Goal: Complete application form

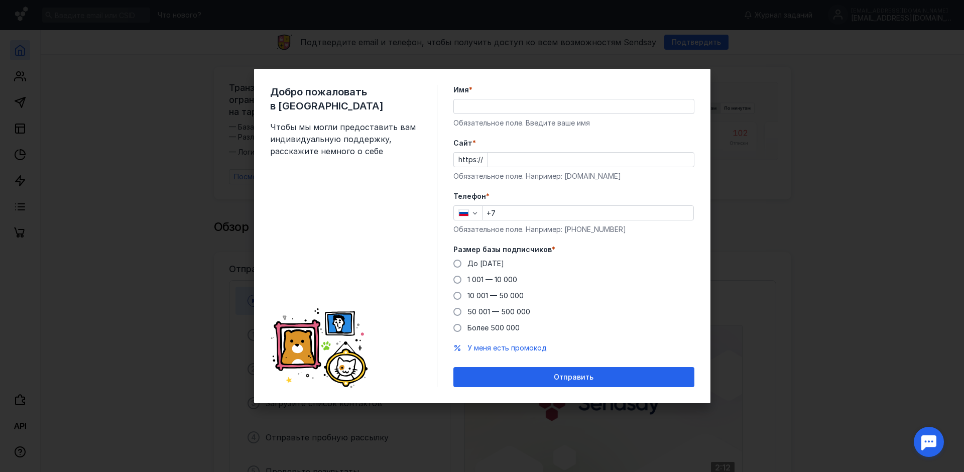
click at [492, 106] on input "Имя *" at bounding box center [574, 106] width 240 height 14
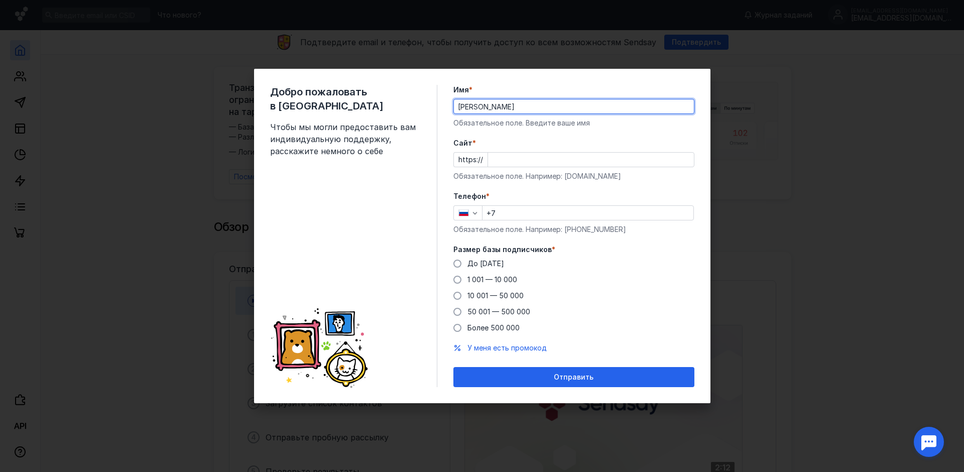
type input "[PERSON_NAME]"
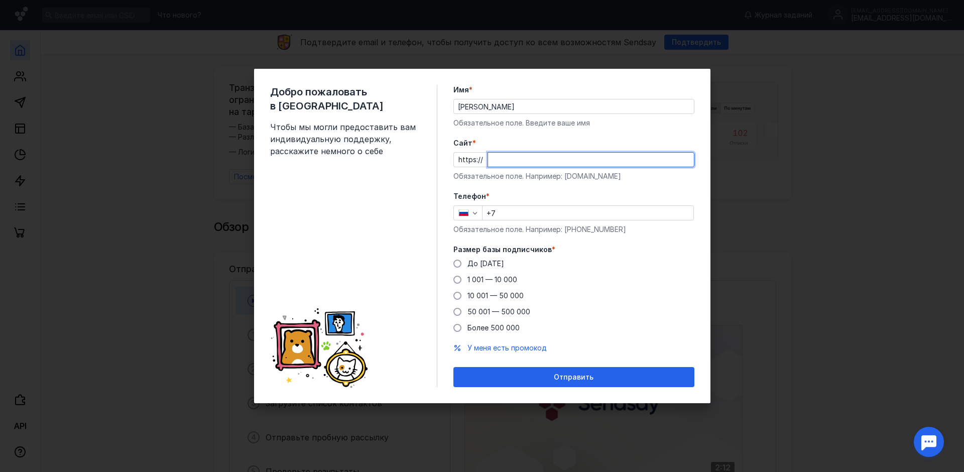
click at [509, 163] on input "Cайт *" at bounding box center [591, 160] width 206 height 14
paste input "[DOMAIN_NAME]/"
type input "[DOMAIN_NAME]/"
click at [507, 209] on input "+7" at bounding box center [588, 213] width 211 height 14
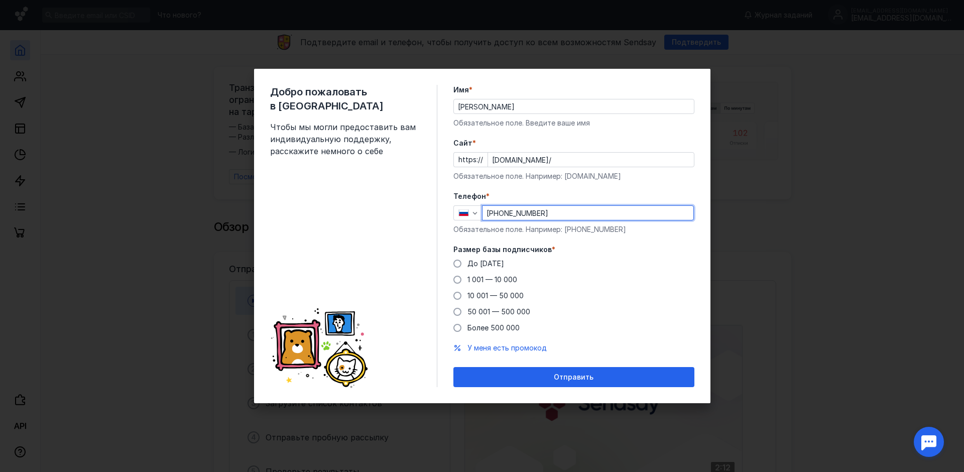
type input "[PHONE_NUMBER]"
click at [683, 258] on div "Размер базы подписчиков * До [DATE] 1 001 — 10 000 10 001 — 50 000 50 001 — 500…" at bounding box center [574, 289] width 241 height 88
click at [478, 281] on span "1 001 — 10 000" at bounding box center [493, 279] width 50 height 9
click at [0, 0] on input "1 001 — 10 000" at bounding box center [0, 0] width 0 height 0
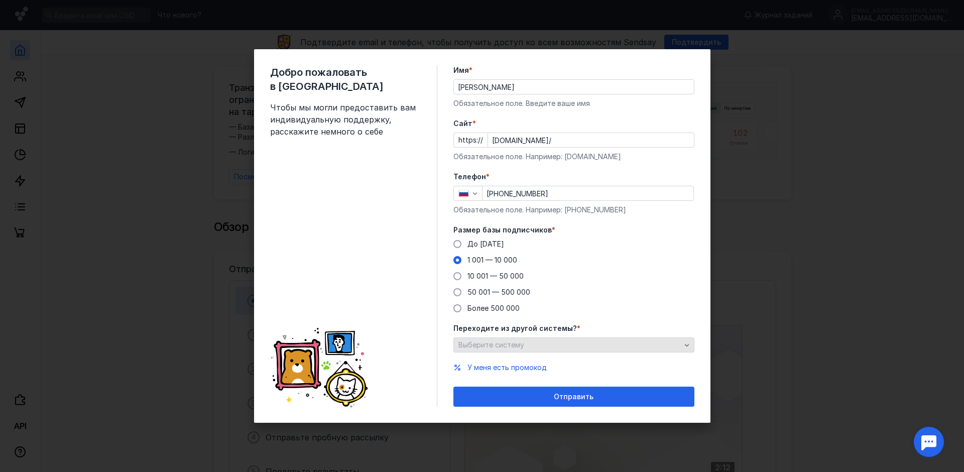
click at [509, 347] on span "Выберите систему" at bounding box center [492, 345] width 66 height 9
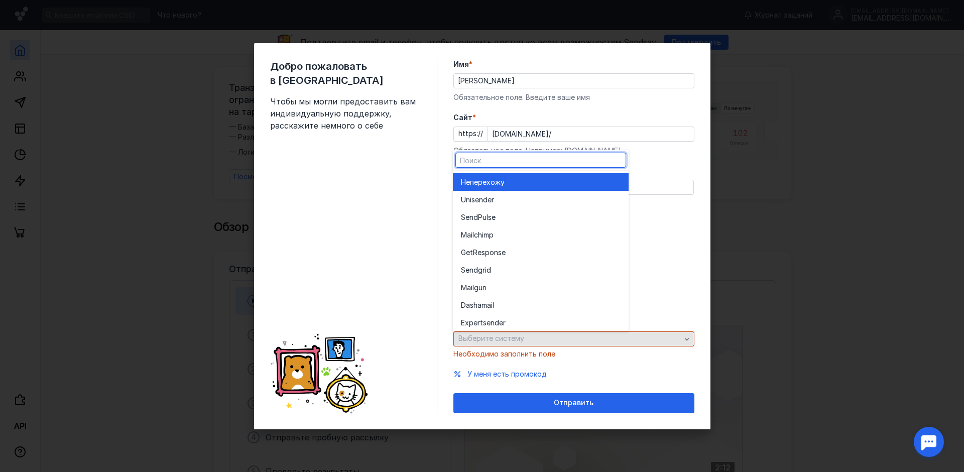
click at [509, 347] on div "Переходите из другой системы? * Выберите систему Необходимо заполнить поле" at bounding box center [574, 338] width 241 height 42
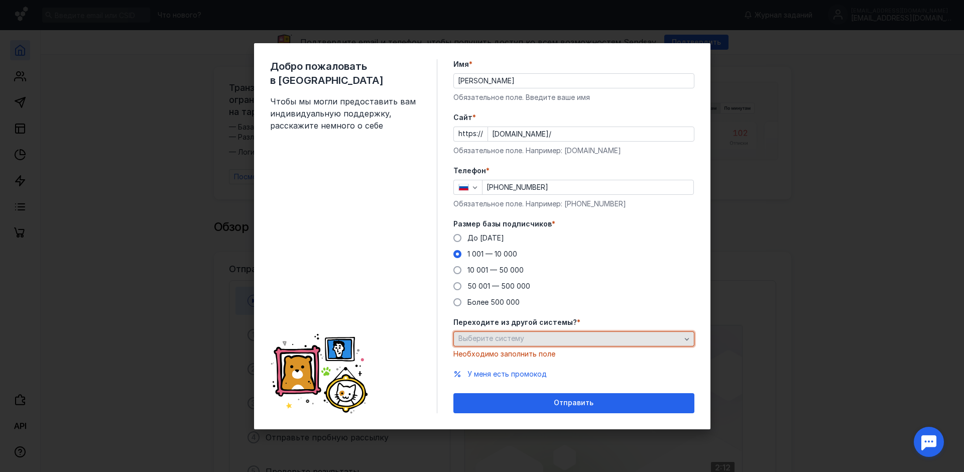
click at [508, 342] on span "Выберите систему" at bounding box center [492, 338] width 66 height 9
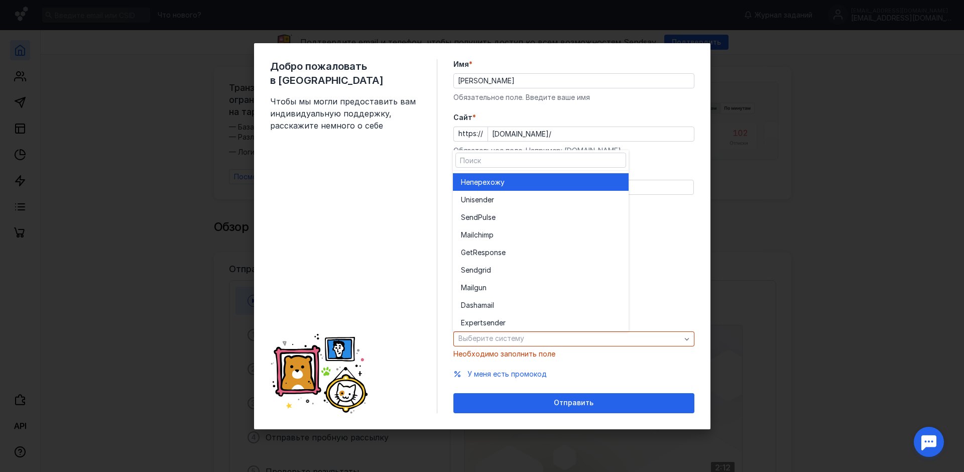
click at [496, 181] on span "перехожу" at bounding box center [487, 182] width 35 height 10
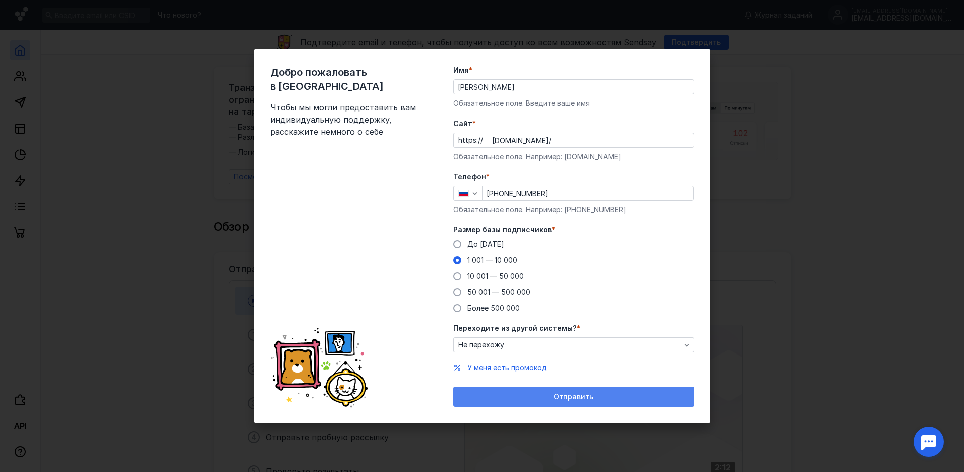
click at [534, 398] on div "Отправить" at bounding box center [574, 397] width 231 height 9
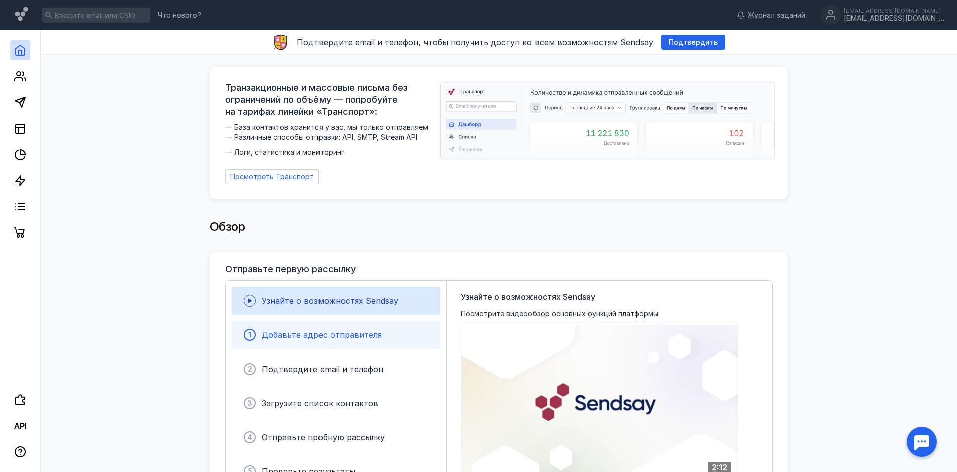
click at [327, 337] on div "1 Добавьте адрес отправителя" at bounding box center [336, 335] width 208 height 28
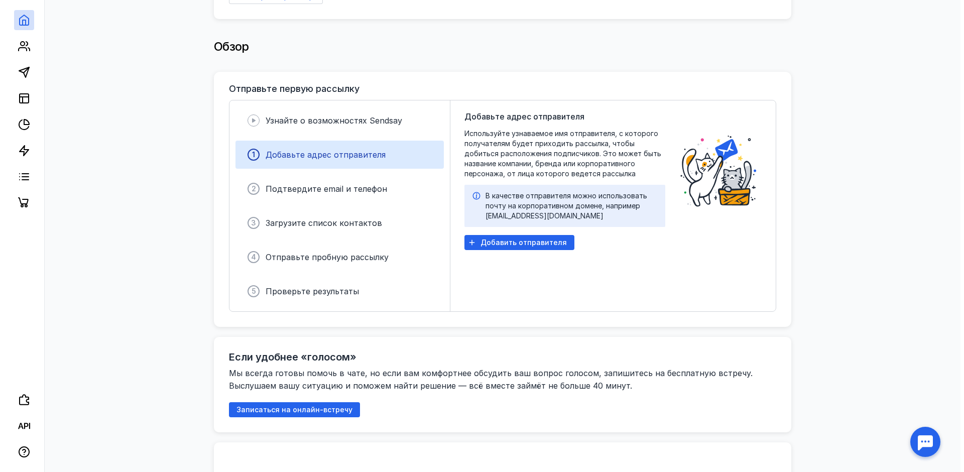
scroll to position [201, 0]
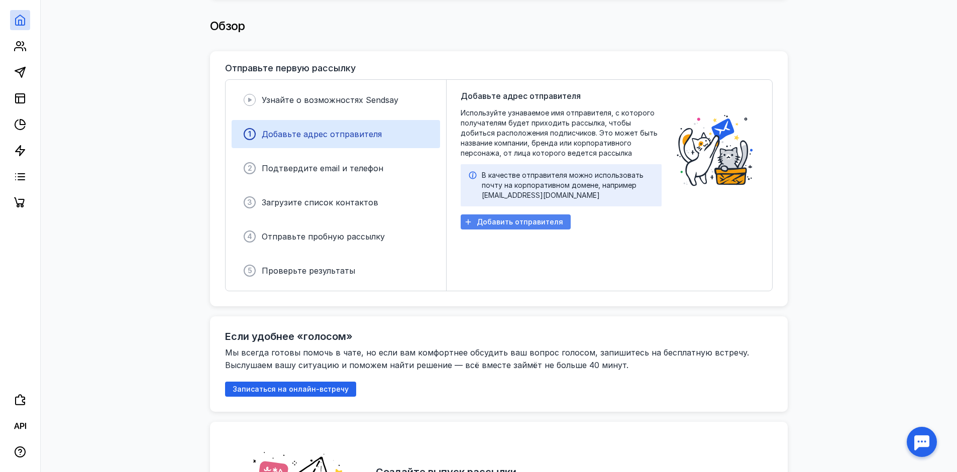
click at [515, 222] on div "Добавить отправителя" at bounding box center [516, 221] width 110 height 15
click at [517, 223] on div "Добавить отправителя" at bounding box center [516, 221] width 110 height 15
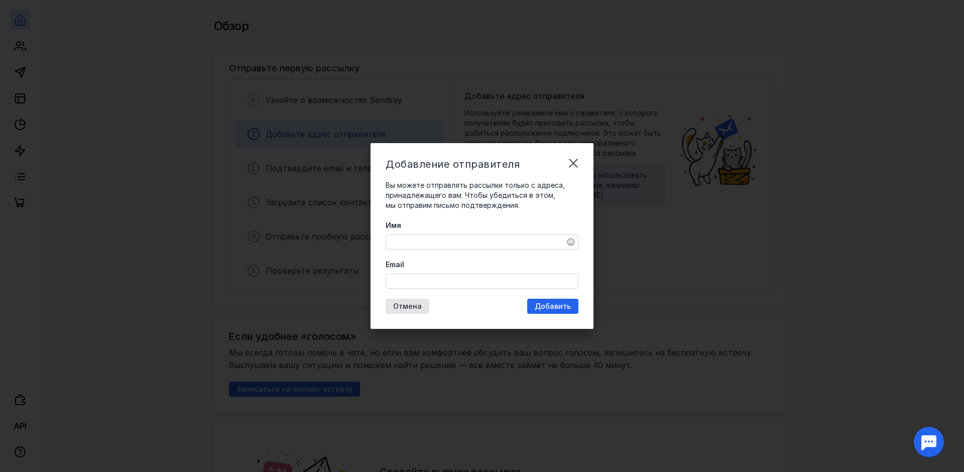
click at [493, 239] on textarea "Имя" at bounding box center [482, 242] width 192 height 14
type textarea "Деловой мир"
click at [475, 282] on input "Email" at bounding box center [482, 281] width 192 height 14
type input "[EMAIL_ADDRESS][DOMAIN_NAME]"
click at [540, 306] on span "Добавить" at bounding box center [553, 306] width 36 height 9
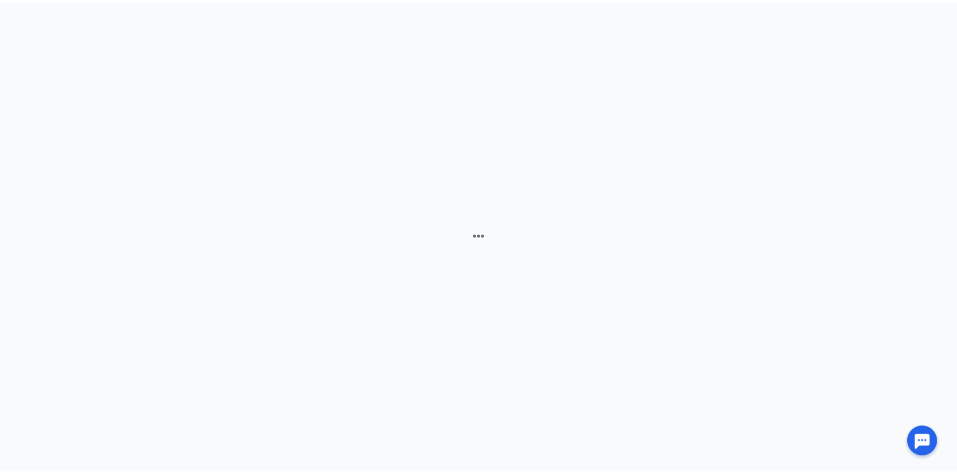
scroll to position [0, 0]
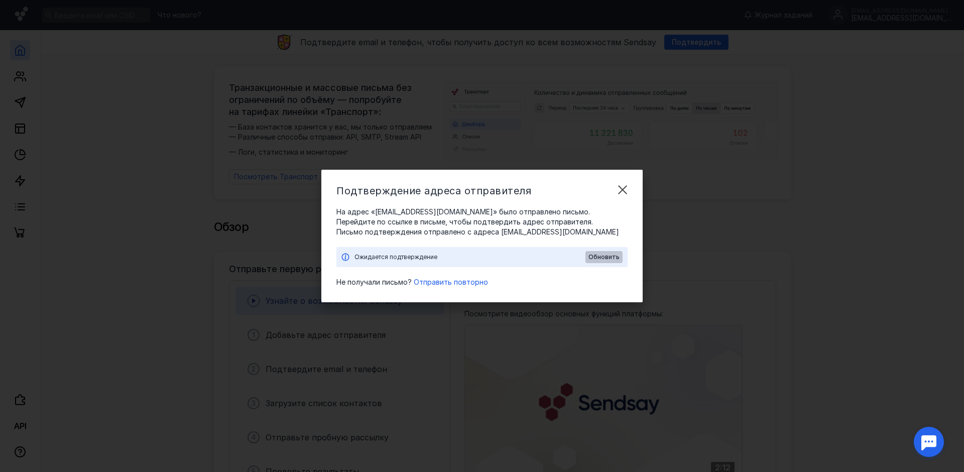
click at [603, 255] on span "Обновить" at bounding box center [604, 257] width 31 height 7
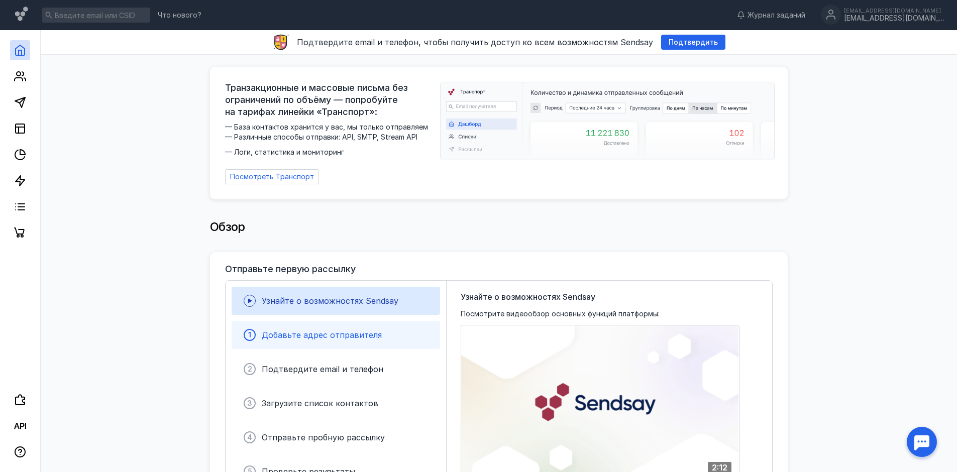
click at [386, 336] on div "1 Добавьте адрес отправителя" at bounding box center [336, 335] width 208 height 28
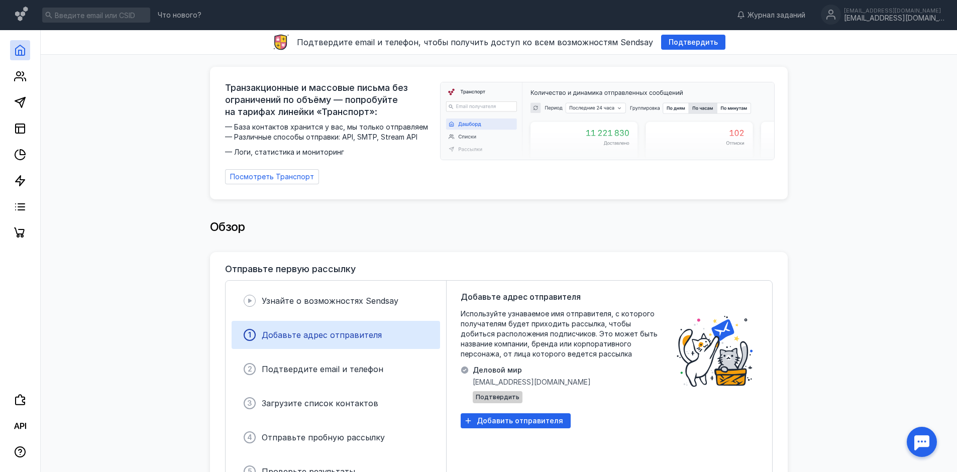
click at [502, 394] on span "Подтвердить" at bounding box center [498, 397] width 44 height 7
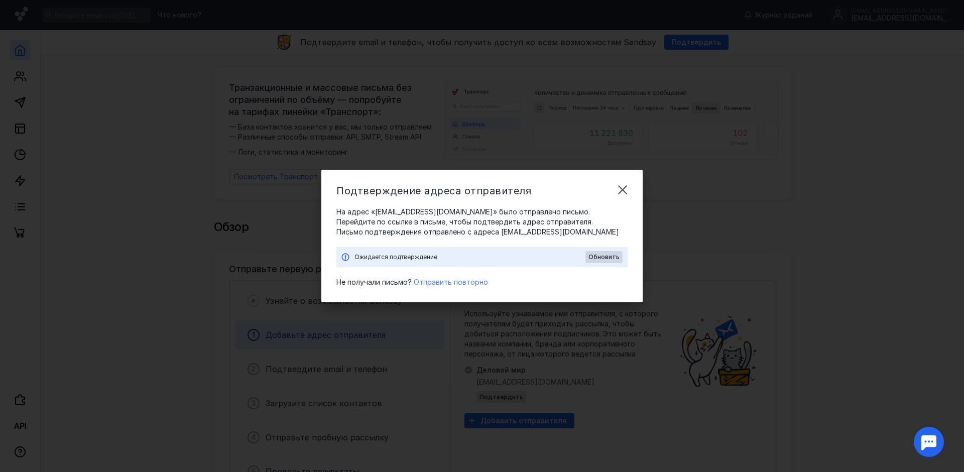
click at [450, 281] on span "Отправить повторно" at bounding box center [451, 282] width 74 height 9
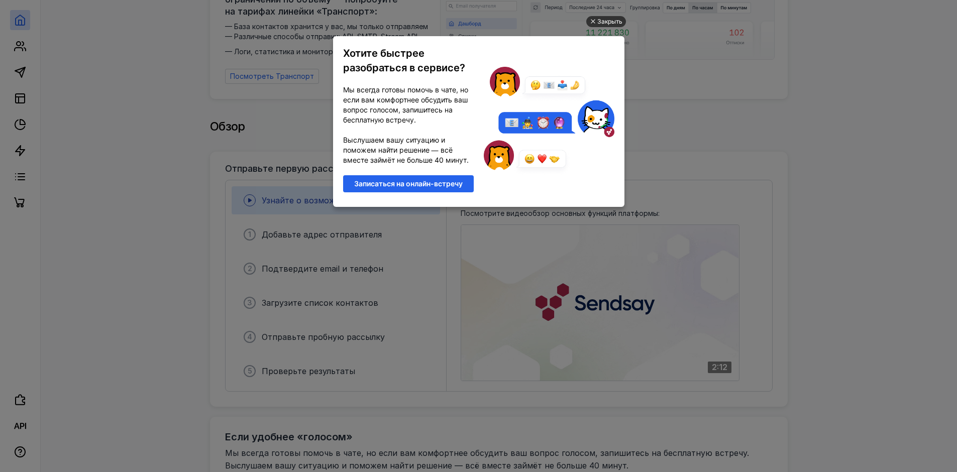
click at [607, 20] on div "Закрыть" at bounding box center [609, 21] width 25 height 11
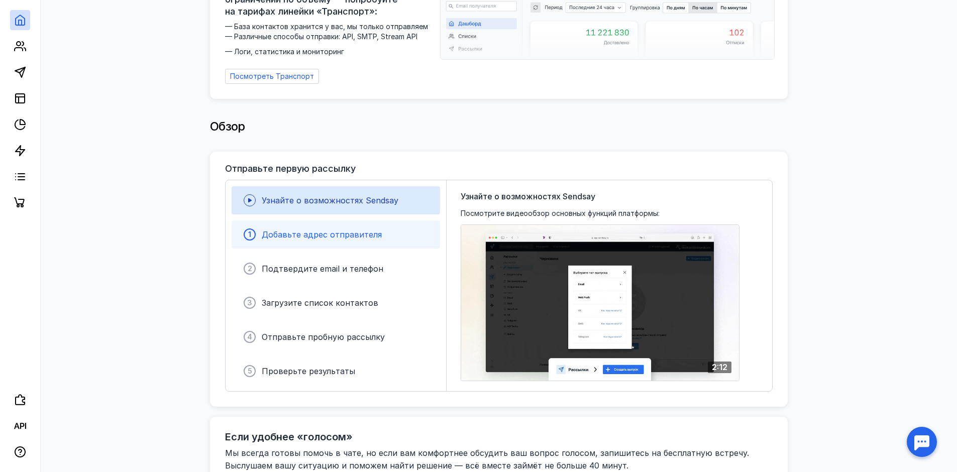
click at [373, 233] on span "Добавьте адрес отправителя" at bounding box center [322, 235] width 120 height 10
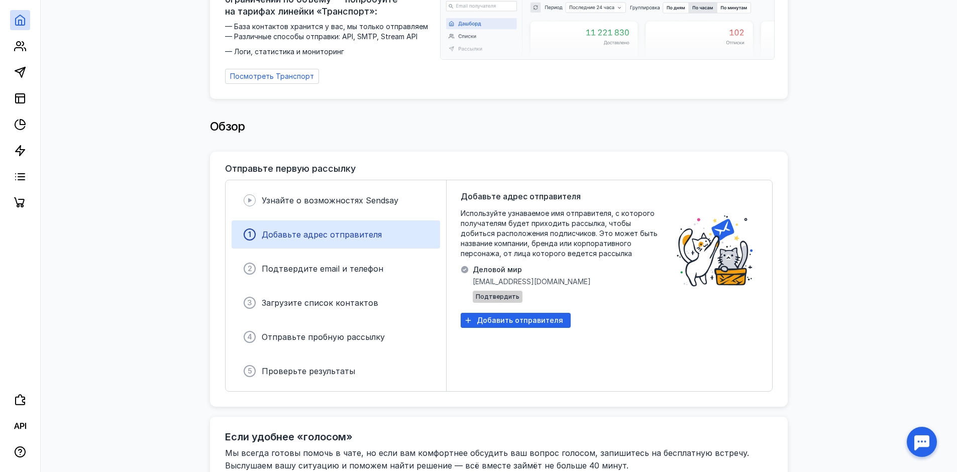
click at [504, 293] on span "Подтвердить" at bounding box center [498, 296] width 44 height 7
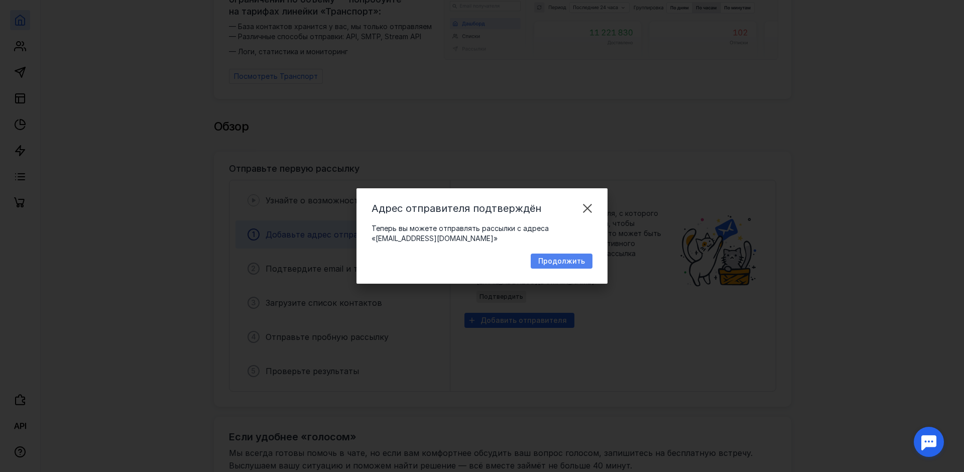
click at [566, 258] on span "Продолжить" at bounding box center [561, 261] width 47 height 9
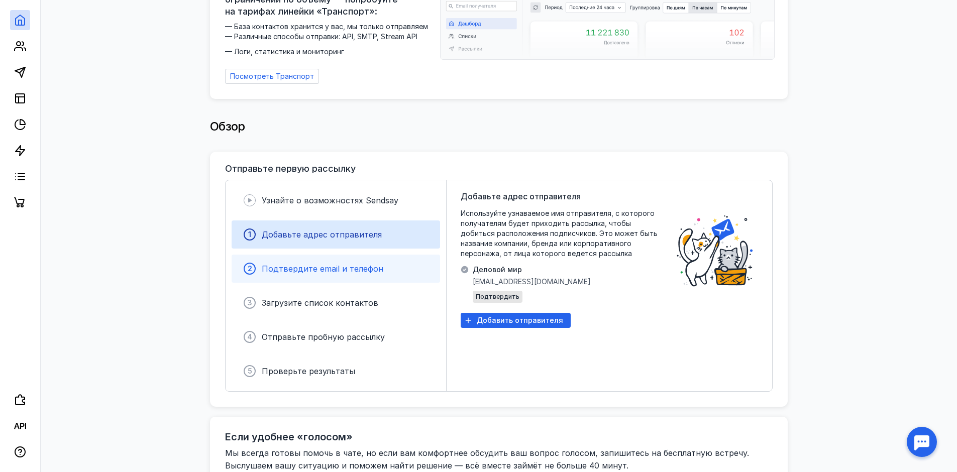
click at [382, 271] on div "2 Подтвердите email и телефон" at bounding box center [336, 269] width 208 height 28
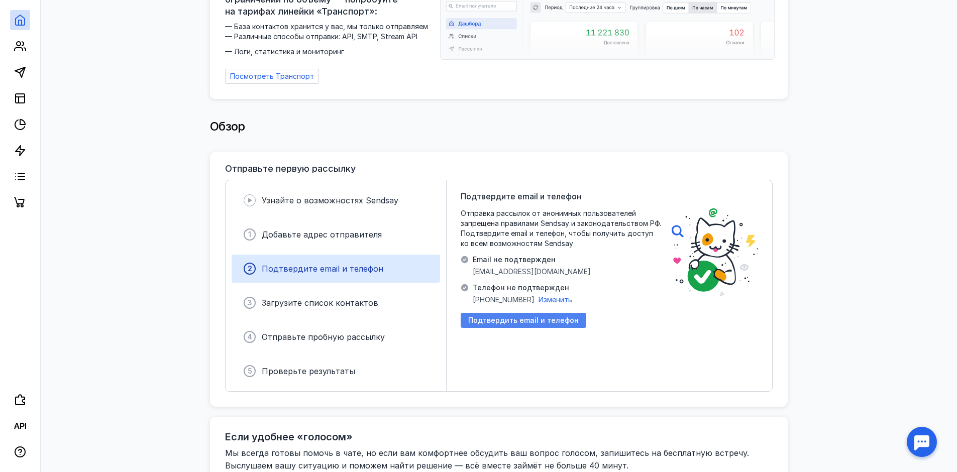
click at [527, 320] on div "Подтвердить email и телефон" at bounding box center [524, 320] width 126 height 15
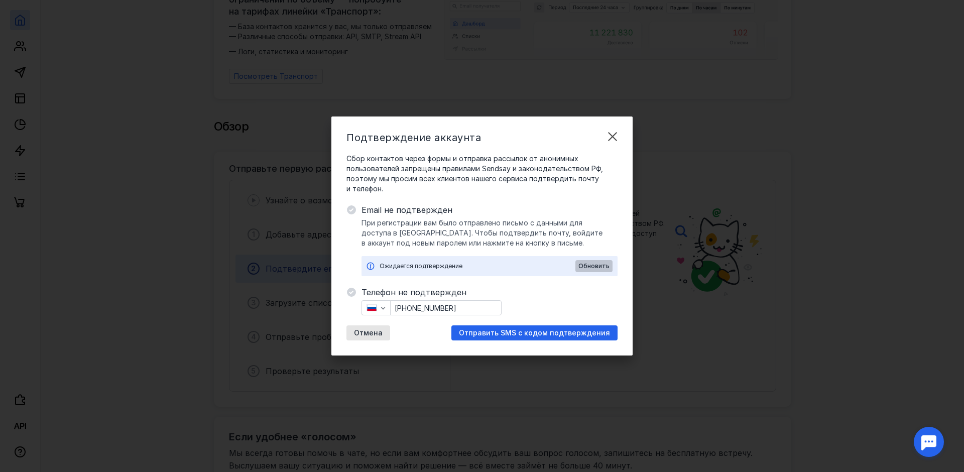
click at [588, 266] on span "Обновить" at bounding box center [594, 266] width 31 height 7
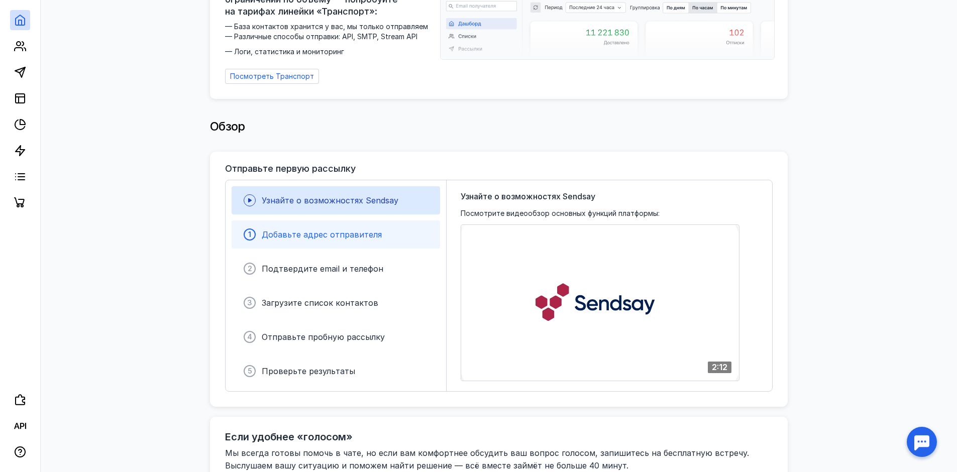
click at [309, 230] on span "Добавьте адрес отправителя" at bounding box center [322, 235] width 120 height 10
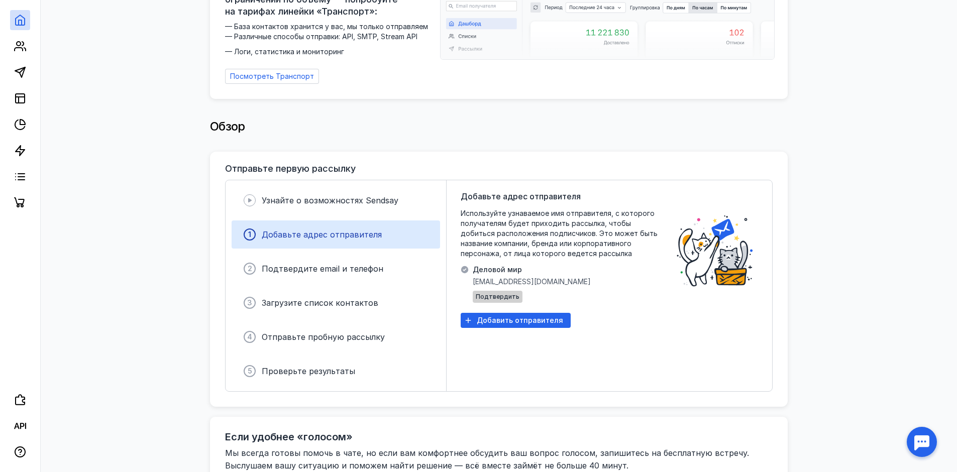
click at [505, 293] on span "Подтвердить" at bounding box center [498, 296] width 44 height 7
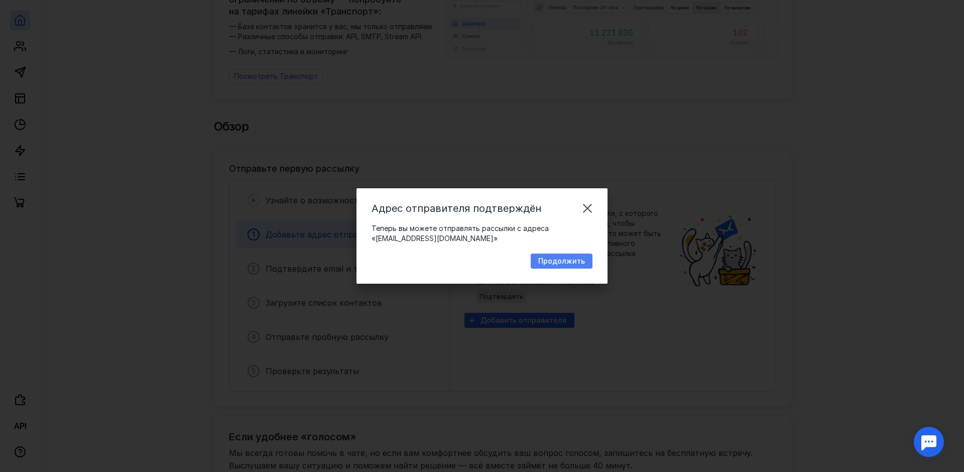
click at [580, 260] on span "Продолжить" at bounding box center [561, 261] width 47 height 9
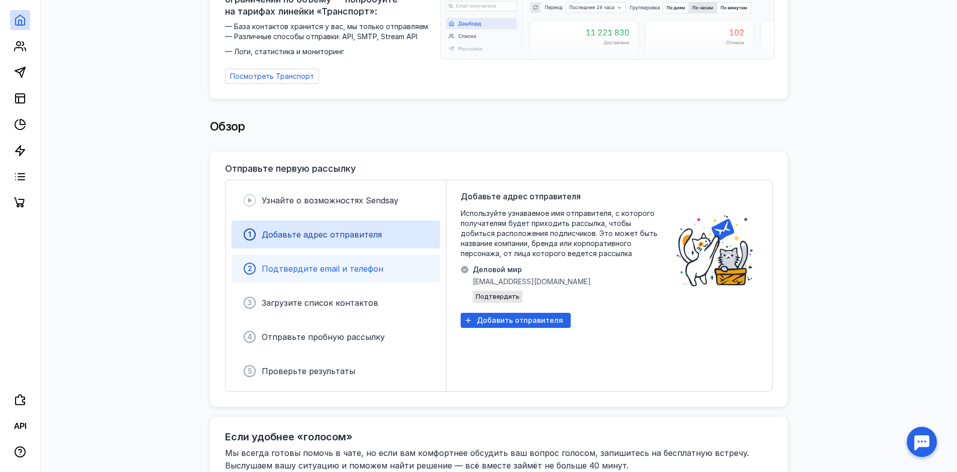
click at [363, 273] on div "2 Подтвердите email и телефон" at bounding box center [336, 269] width 208 height 28
